Goal: Communication & Community: Participate in discussion

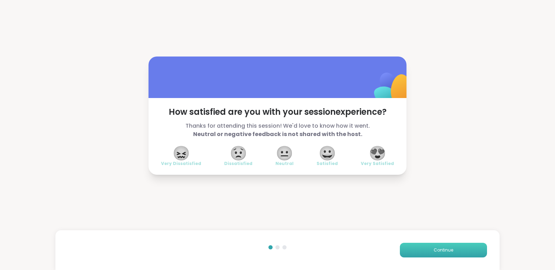
drag, startPoint x: 445, startPoint y: 251, endPoint x: 435, endPoint y: 250, distance: 10.8
click at [435, 250] on span "Continue" at bounding box center [443, 250] width 20 height 6
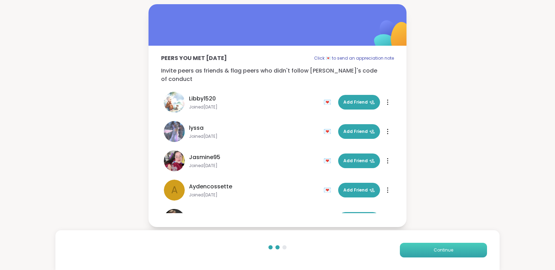
click at [435, 250] on span "Continue" at bounding box center [443, 250] width 20 height 6
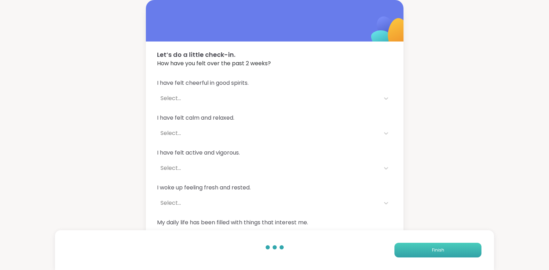
click at [435, 250] on span "Finish" at bounding box center [438, 250] width 12 height 6
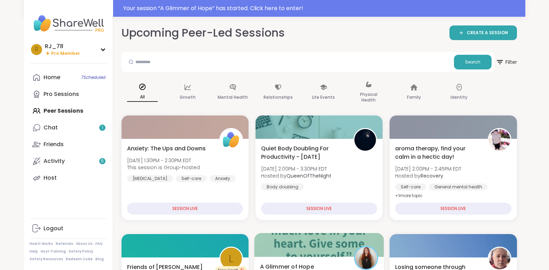
click at [331, 246] on div at bounding box center [319, 245] width 130 height 24
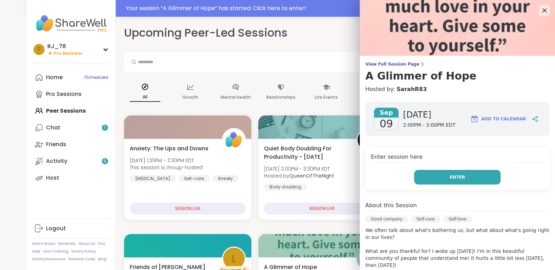
drag, startPoint x: 451, startPoint y: 176, endPoint x: 446, endPoint y: 177, distance: 5.7
click at [449, 177] on span "Enter" at bounding box center [456, 177] width 15 height 6
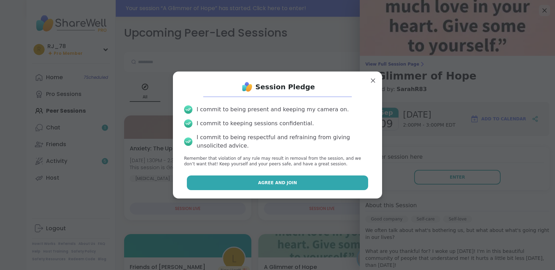
click at [352, 176] on button "Agree and Join" at bounding box center [277, 182] width 181 height 15
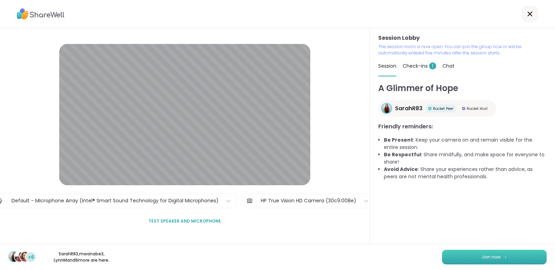
click at [469, 256] on button "Join now" at bounding box center [494, 256] width 104 height 15
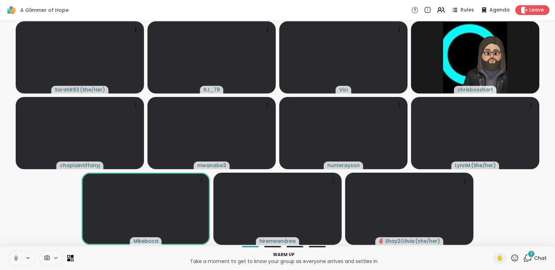
click at [13, 255] on icon at bounding box center [16, 258] width 6 height 6
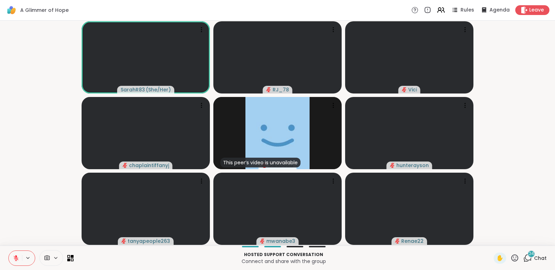
click at [17, 256] on icon at bounding box center [16, 256] width 2 height 3
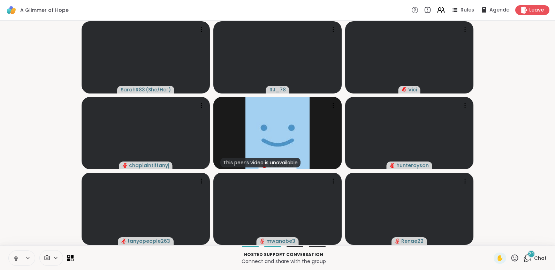
click at [17, 256] on icon at bounding box center [16, 256] width 2 height 3
click at [527, 260] on icon at bounding box center [527, 257] width 9 height 9
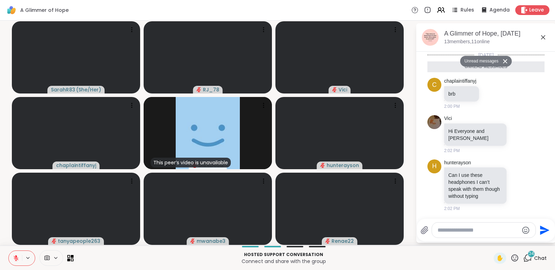
scroll to position [940, 0]
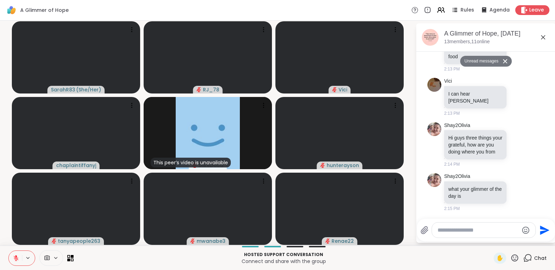
click at [476, 232] on textarea "Type your message" at bounding box center [477, 229] width 81 height 7
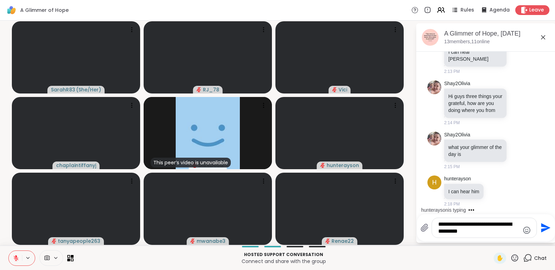
scroll to position [1009, 0]
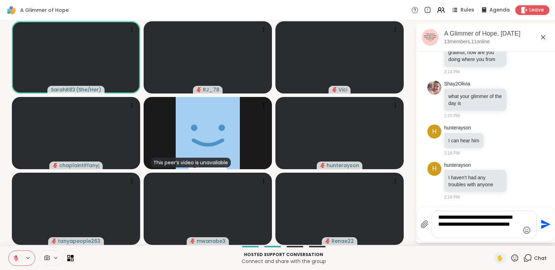
type textarea "**********"
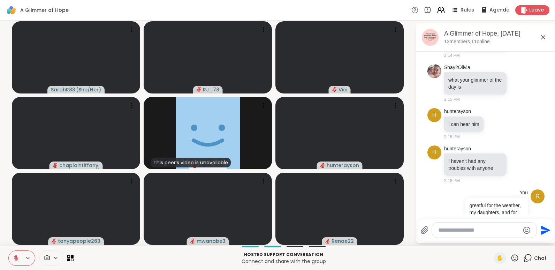
scroll to position [1070, 0]
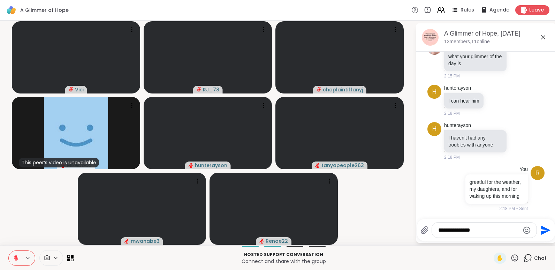
type textarea "**********"
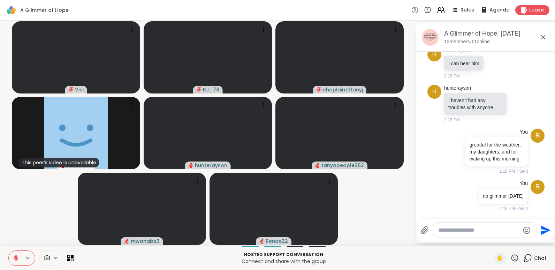
click at [16, 257] on icon at bounding box center [16, 258] width 6 height 6
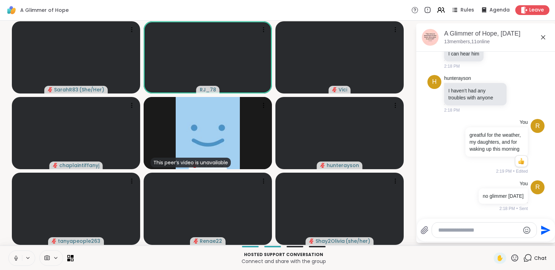
click at [16, 257] on icon at bounding box center [16, 258] width 6 height 6
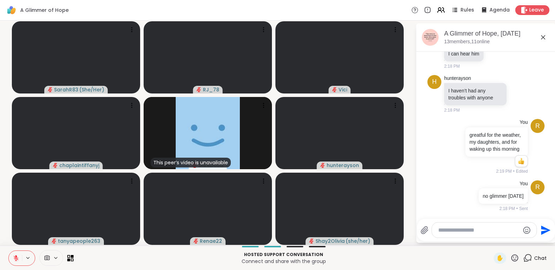
click at [16, 257] on icon at bounding box center [16, 258] width 6 height 6
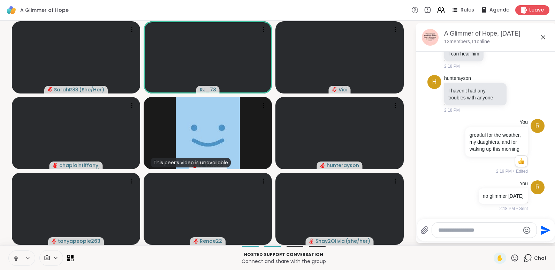
scroll to position [1127, 0]
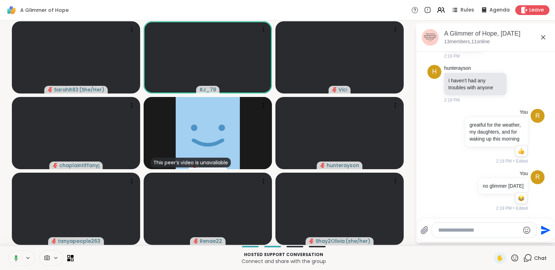
click at [16, 257] on icon at bounding box center [16, 257] width 2 height 3
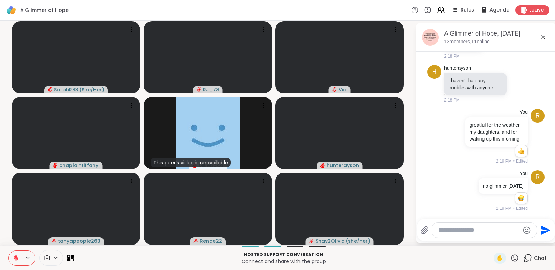
click at [16, 257] on icon at bounding box center [16, 258] width 6 height 6
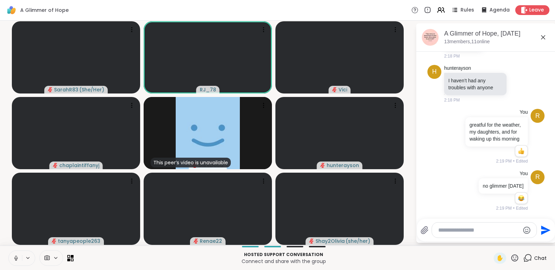
click at [16, 257] on icon at bounding box center [16, 258] width 6 height 6
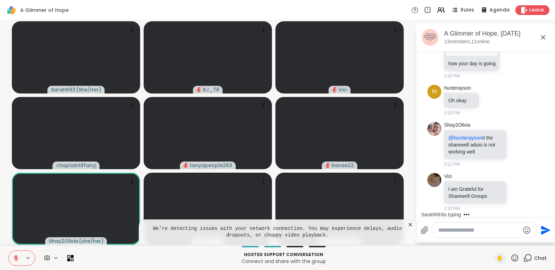
scroll to position [1415, 0]
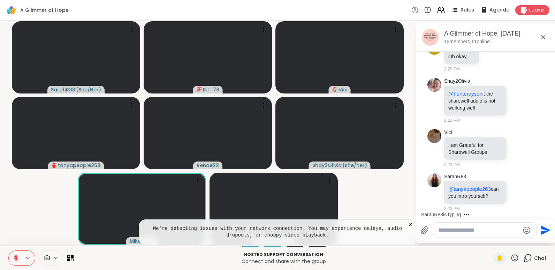
click at [16, 257] on icon at bounding box center [16, 258] width 6 height 6
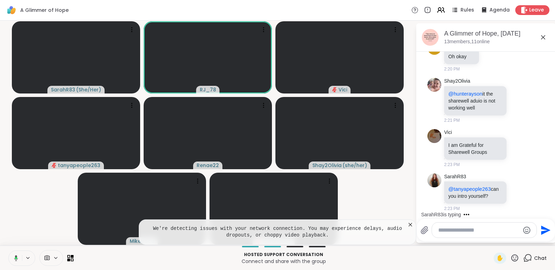
scroll to position [1452, 0]
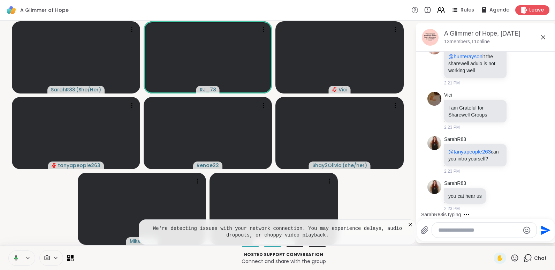
click at [409, 222] on icon at bounding box center [409, 224] width 7 height 7
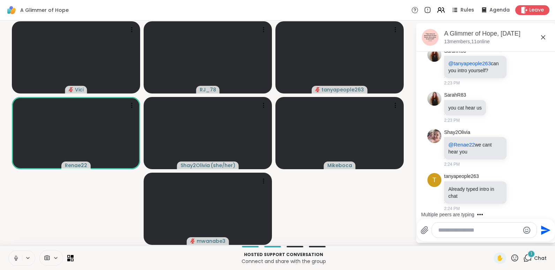
scroll to position [1540, 0]
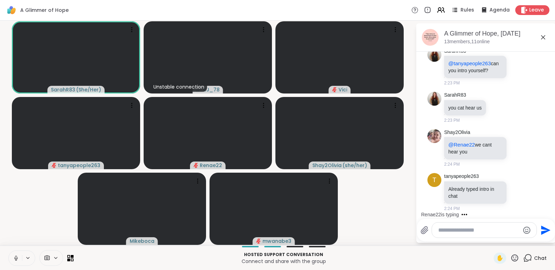
click at [16, 259] on icon at bounding box center [15, 258] width 3 height 2
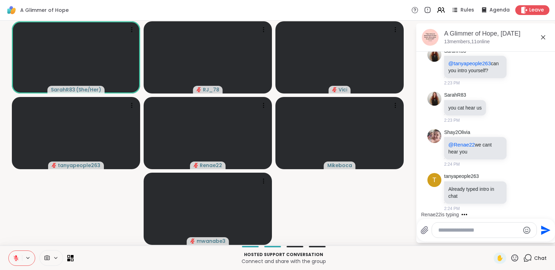
click at [16, 259] on icon at bounding box center [16, 258] width 6 height 6
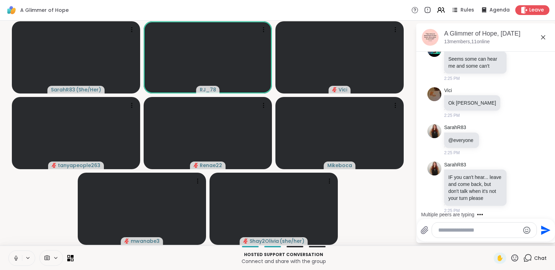
scroll to position [1724, 0]
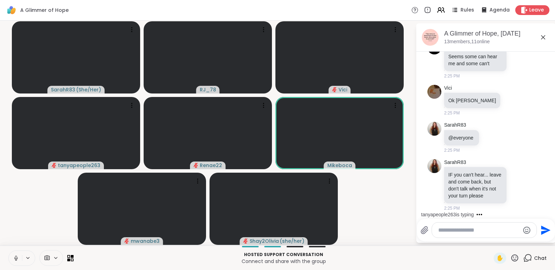
click at [16, 259] on icon at bounding box center [15, 258] width 3 height 2
click at [16, 259] on icon at bounding box center [16, 258] width 6 height 6
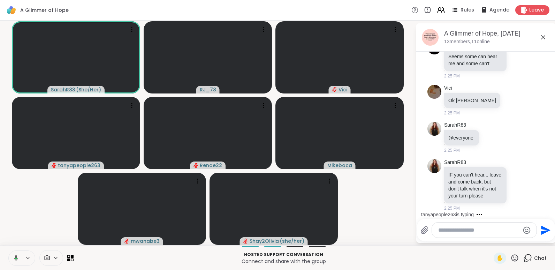
click at [16, 259] on icon at bounding box center [15, 258] width 6 height 6
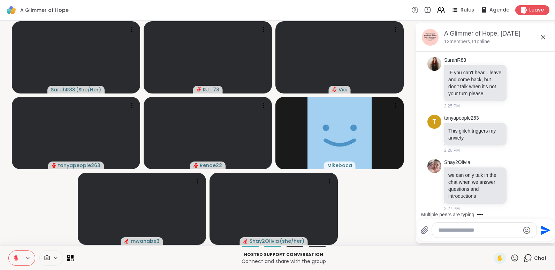
scroll to position [1870, 0]
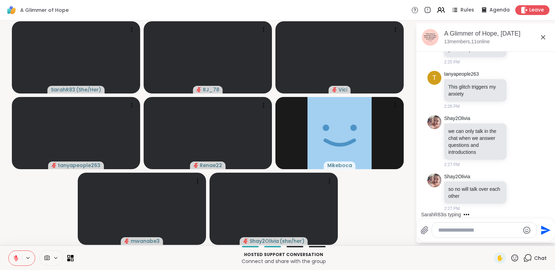
click at [16, 259] on icon at bounding box center [16, 258] width 6 height 6
click at [16, 259] on icon at bounding box center [15, 258] width 3 height 2
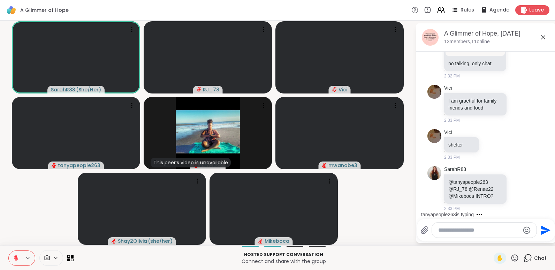
scroll to position [3016, 0]
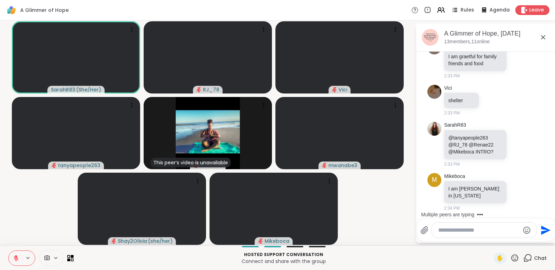
click at [465, 231] on textarea "Type your message" at bounding box center [478, 229] width 81 height 7
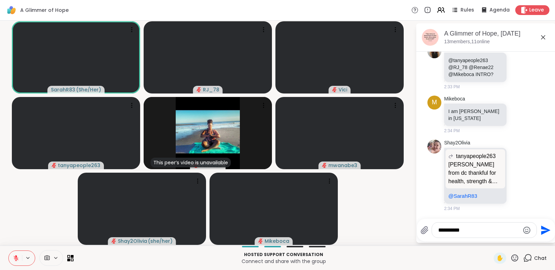
type textarea "**********"
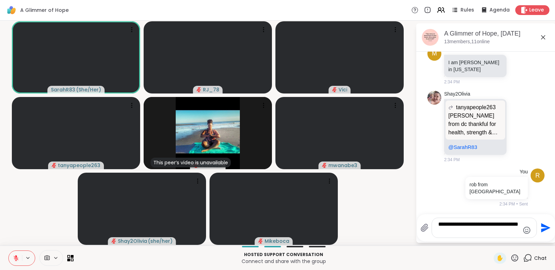
scroll to position [3186, 0]
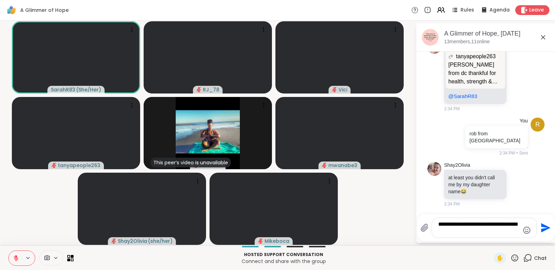
click at [459, 231] on textarea "**********" at bounding box center [478, 227] width 81 height 14
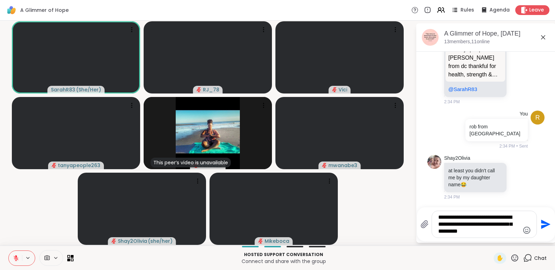
type textarea "**********"
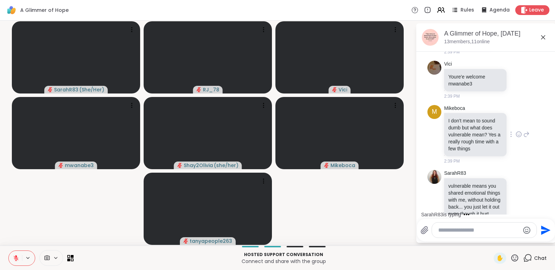
scroll to position [3939, 0]
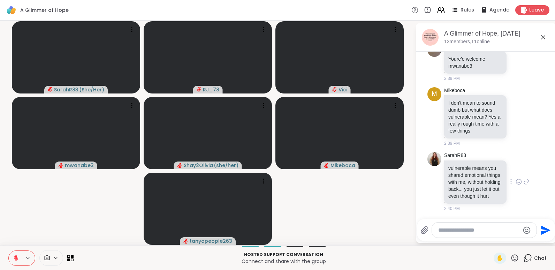
drag, startPoint x: 434, startPoint y: 149, endPoint x: 430, endPoint y: 148, distance: 3.9
click at [430, 152] on img at bounding box center [434, 159] width 14 height 14
click at [507, 177] on div at bounding box center [510, 181] width 6 height 8
click at [508, 152] on div "SarahR83 vulnerable means you shared emotional things with me, without holding …" at bounding box center [486, 182] width 85 height 60
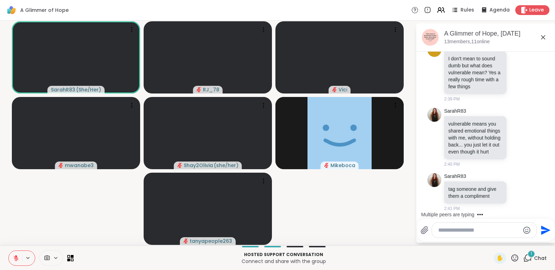
scroll to position [3990, 0]
click at [14, 260] on icon at bounding box center [16, 258] width 6 height 6
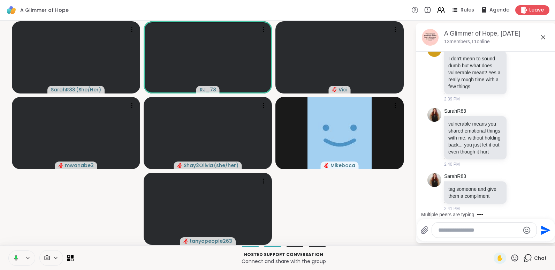
click at [14, 260] on icon at bounding box center [15, 258] width 6 height 6
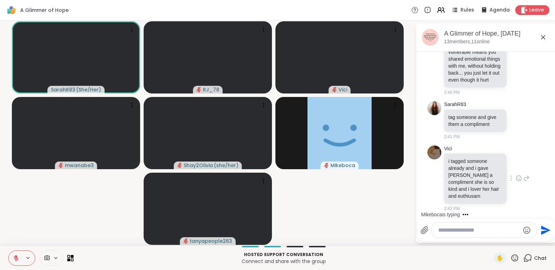
scroll to position [4072, 0]
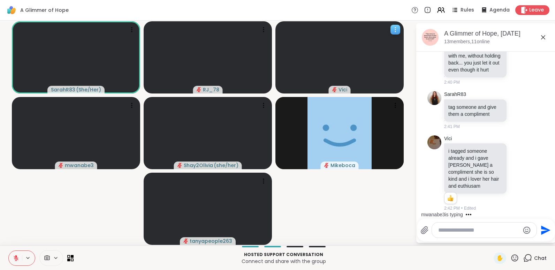
click at [394, 31] on icon at bounding box center [395, 29] width 7 height 7
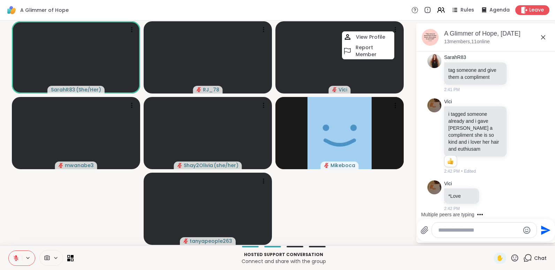
click at [460, 231] on textarea "Type your message" at bounding box center [478, 229] width 81 height 7
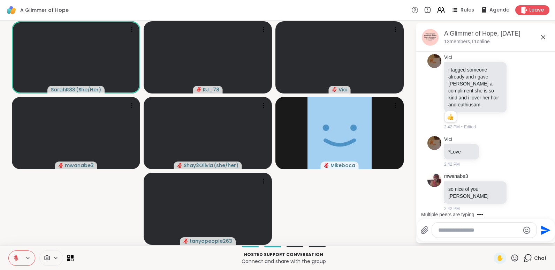
scroll to position [4146, 0]
type textarea "**********"
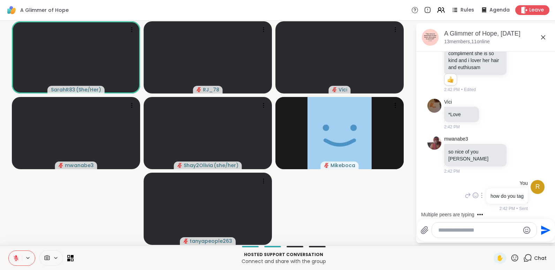
scroll to position [4248, 0]
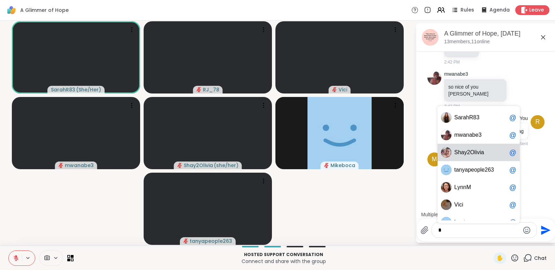
click at [481, 152] on span "a" at bounding box center [482, 152] width 3 height 7
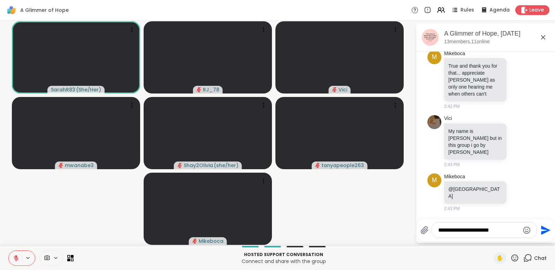
scroll to position [4336, 0]
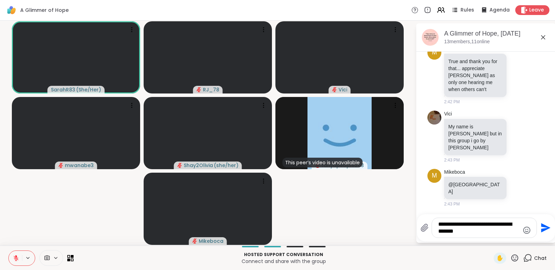
type textarea "**********"
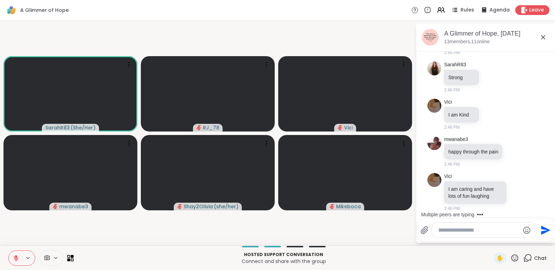
scroll to position [4960, 0]
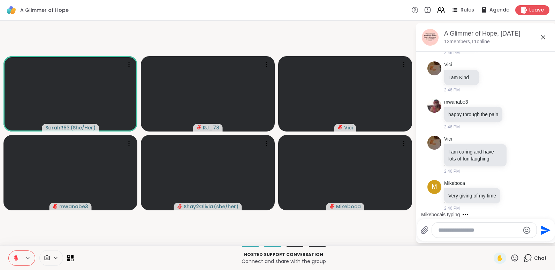
click at [459, 230] on textarea "Type your message" at bounding box center [478, 229] width 81 height 7
drag, startPoint x: 461, startPoint y: 230, endPoint x: 482, endPoint y: 234, distance: 21.3
click at [482, 234] on div "**********" at bounding box center [484, 229] width 104 height 15
click at [480, 233] on textarea "**********" at bounding box center [478, 229] width 81 height 7
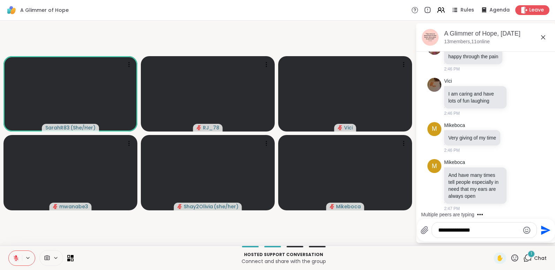
scroll to position [5018, 0]
type textarea "**********"
click at [544, 231] on icon "Send" at bounding box center [545, 229] width 9 height 9
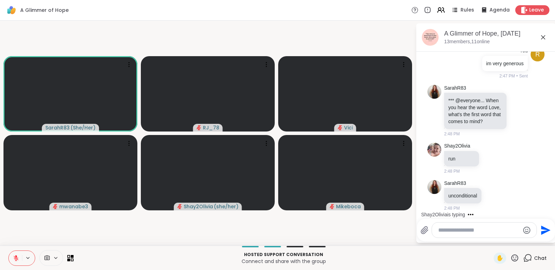
scroll to position [5232, 0]
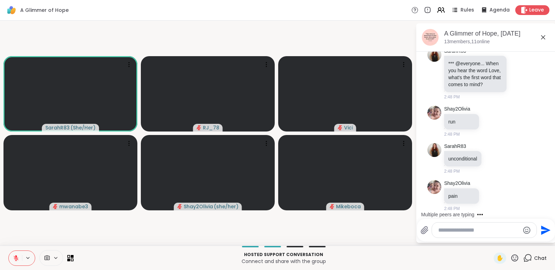
click at [451, 228] on textarea "Type your message" at bounding box center [478, 229] width 81 height 7
type textarea "***"
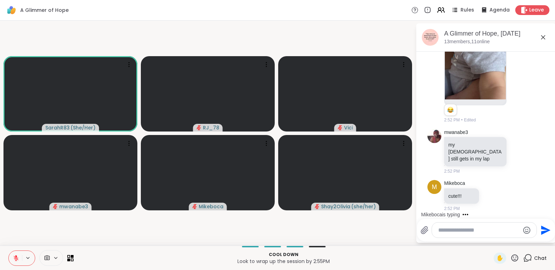
scroll to position [6176, 0]
type textarea "*****"
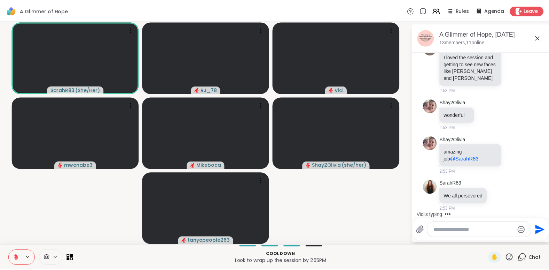
scroll to position [6602, 0]
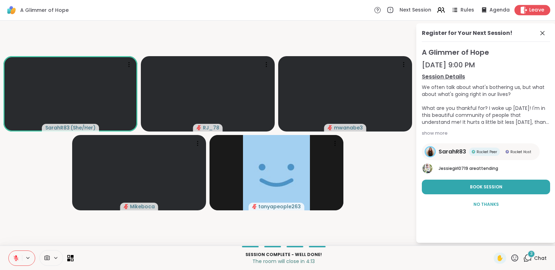
click at [530, 12] on span "Leave" at bounding box center [536, 10] width 15 height 7
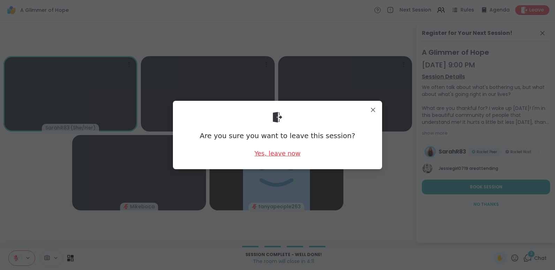
click at [273, 155] on div "Yes, leave now" at bounding box center [277, 153] width 46 height 9
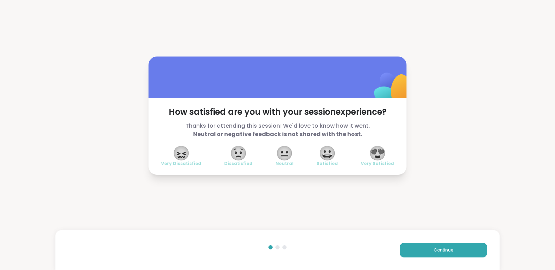
click at [373, 155] on span "😍" at bounding box center [377, 153] width 17 height 13
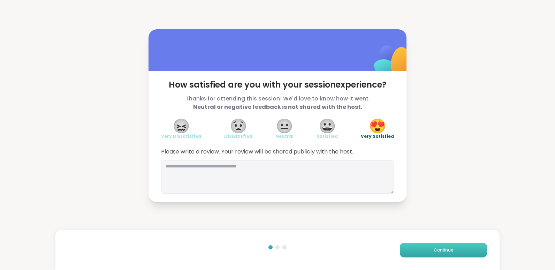
click at [449, 246] on button "Continue" at bounding box center [443, 249] width 87 height 15
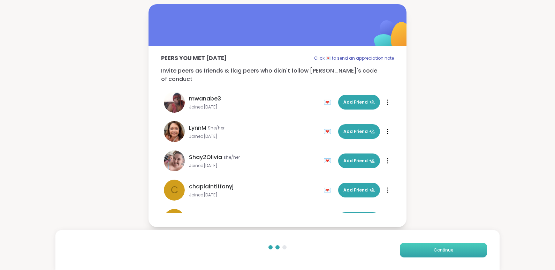
click at [449, 246] on button "Continue" at bounding box center [443, 249] width 87 height 15
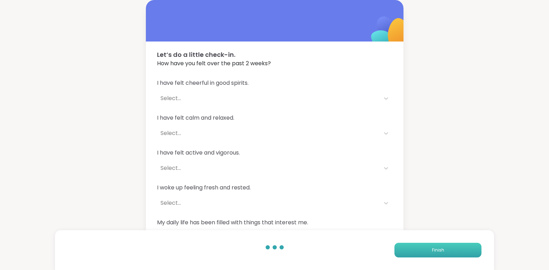
click at [449, 246] on button "Finish" at bounding box center [438, 249] width 87 height 15
